Goal: Transaction & Acquisition: Download file/media

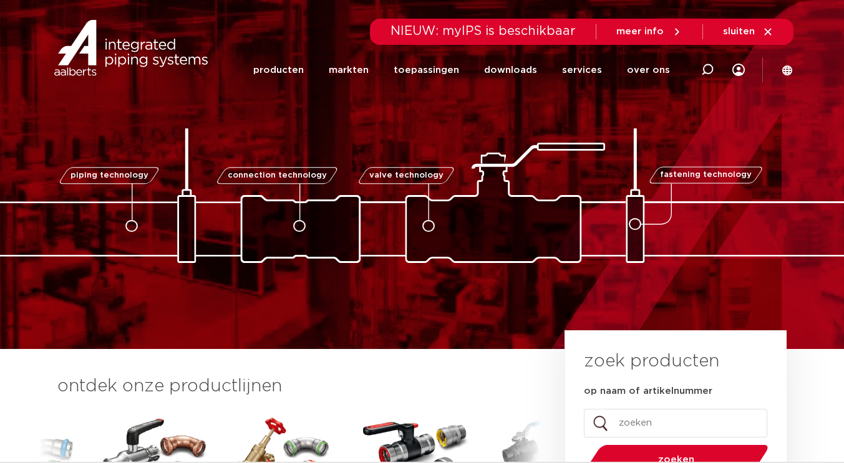
drag, startPoint x: 0, startPoint y: 0, endPoint x: 597, endPoint y: 115, distance: 608.3
click at [597, 115] on div "piping technology connection technology valve technology fastening technology p…" at bounding box center [422, 174] width 844 height 177
drag, startPoint x: 811, startPoint y: 0, endPoint x: 631, endPoint y: 105, distance: 208.7
click at [631, 105] on div "piping technology connection technology valve technology fastening technology p…" at bounding box center [422, 174] width 844 height 177
click at [531, 69] on link "downloads" at bounding box center [510, 70] width 53 height 48
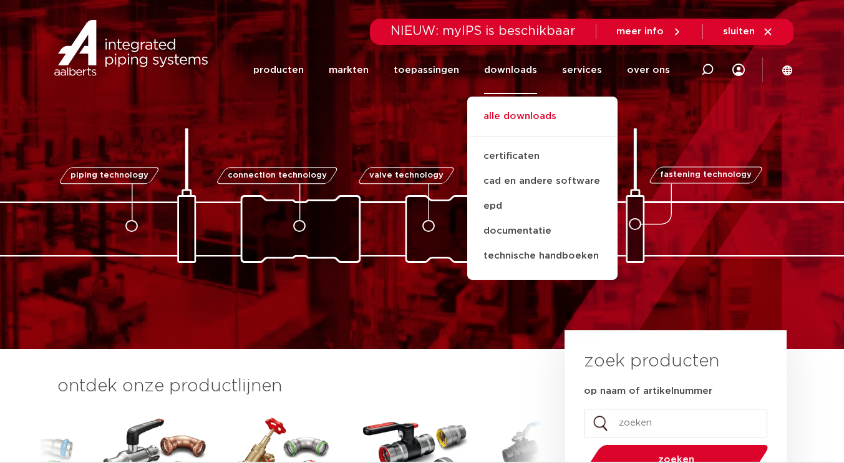
click at [536, 119] on link "alle downloads" at bounding box center [542, 122] width 150 height 27
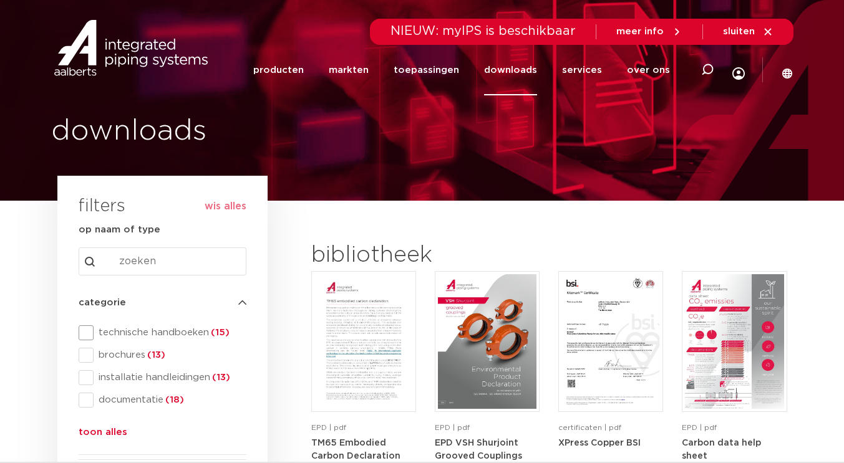
click at [80, 329] on span at bounding box center [86, 332] width 15 height 15
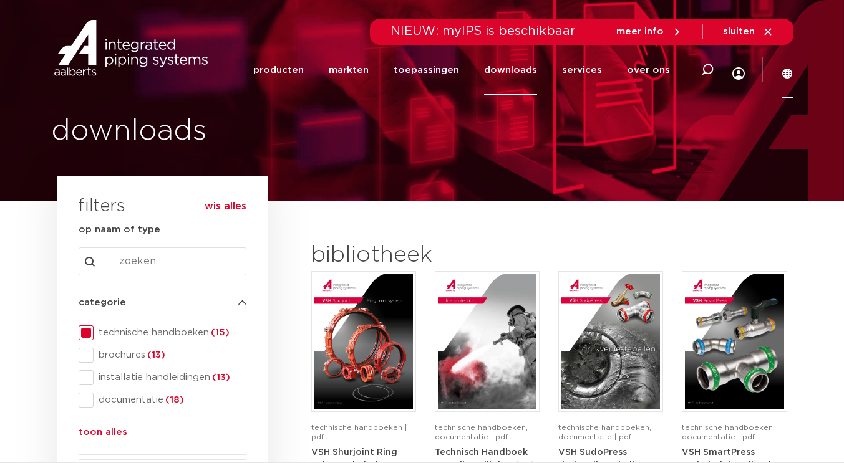
click at [788, 68] on icon at bounding box center [787, 73] width 10 height 10
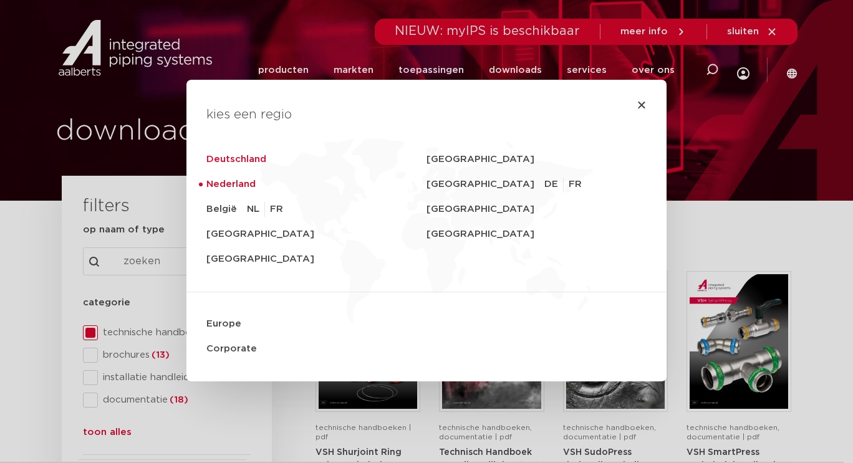
click at [252, 157] on link "Deutschland" at bounding box center [316, 159] width 220 height 25
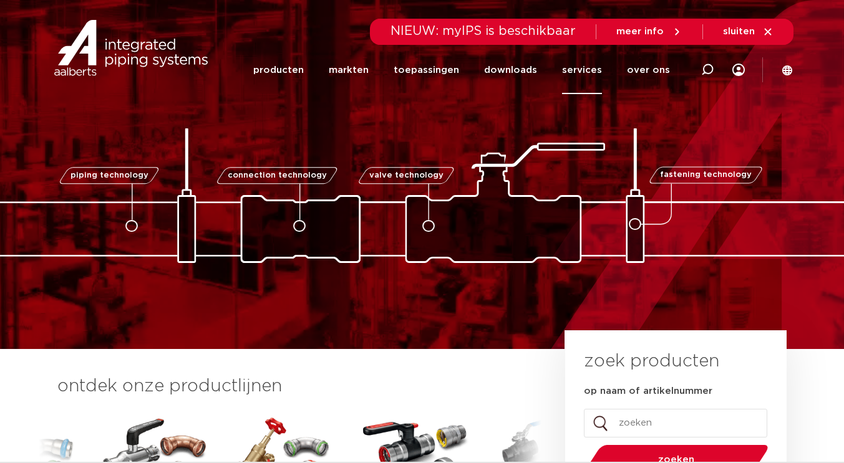
click at [594, 70] on link "services" at bounding box center [582, 70] width 40 height 48
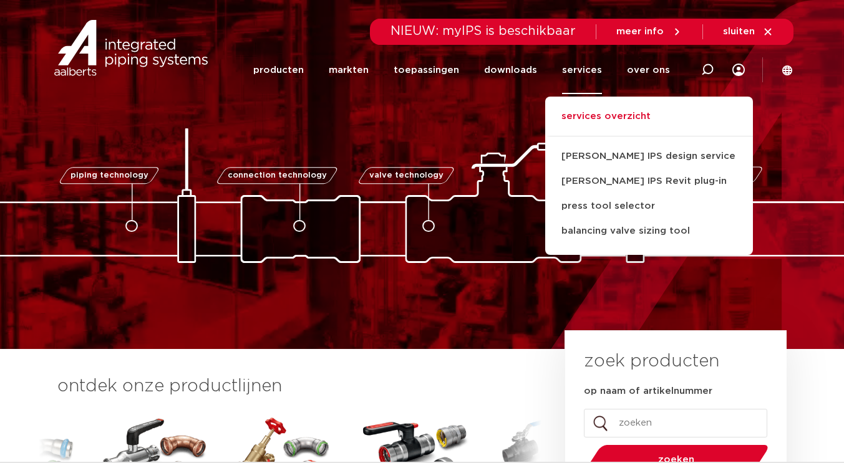
click at [607, 110] on link "services overzicht" at bounding box center [649, 122] width 208 height 27
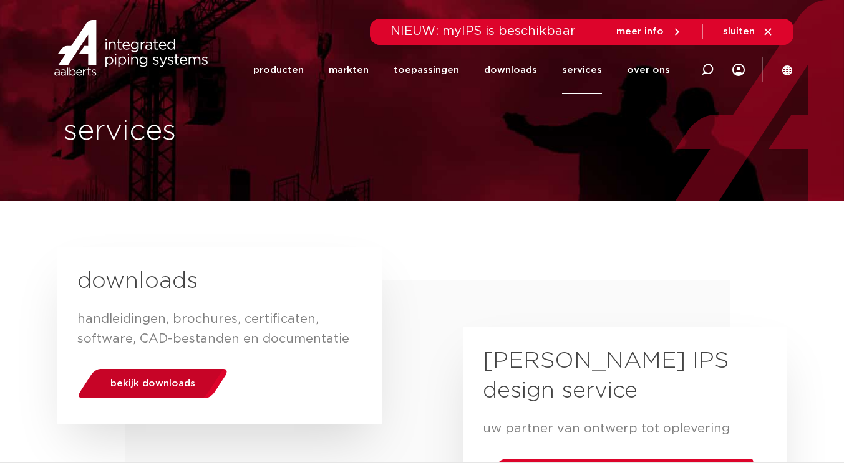
click at [163, 375] on div "bekijk downloads" at bounding box center [152, 384] width 159 height 32
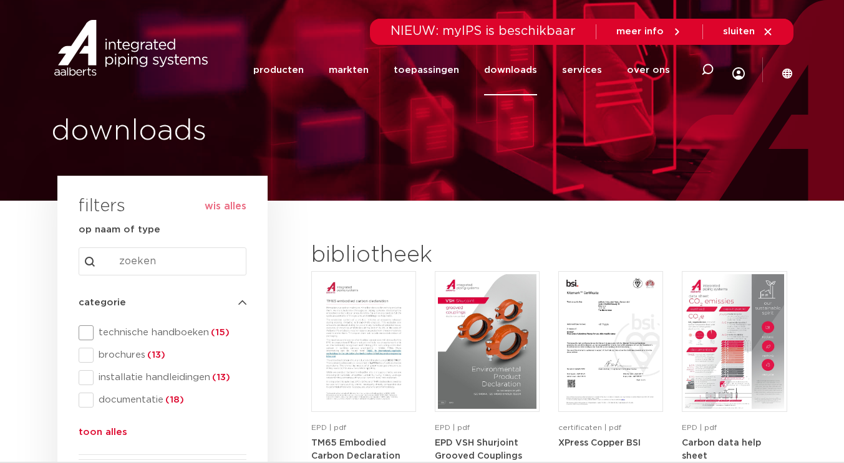
click at [92, 332] on span at bounding box center [86, 332] width 15 height 15
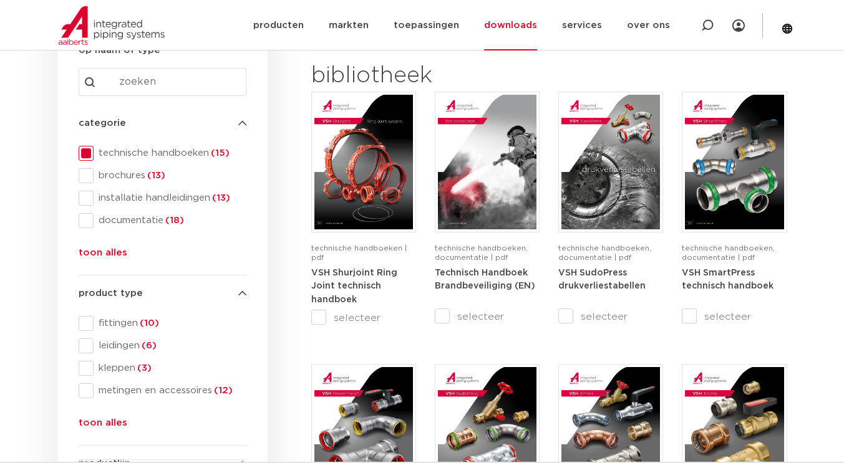
scroll to position [187, 0]
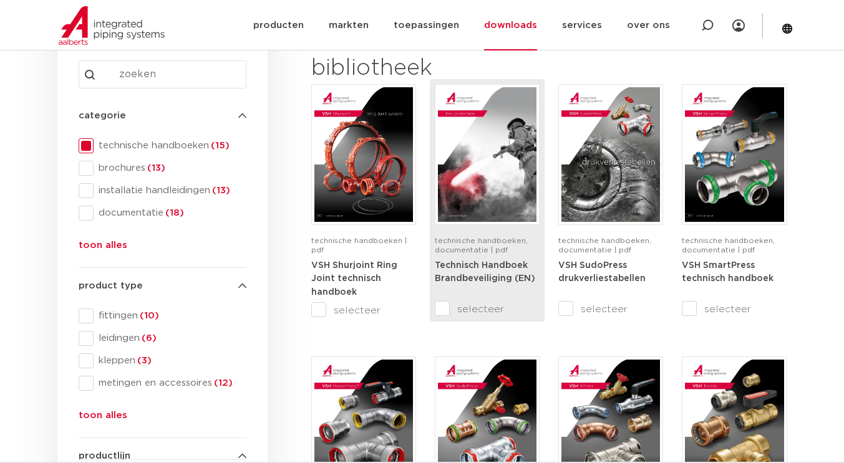
click at [479, 269] on strong "Technisch Handboek Brandbeveiliging (EN)" at bounding box center [485, 272] width 100 height 22
